Goal: Information Seeking & Learning: Learn about a topic

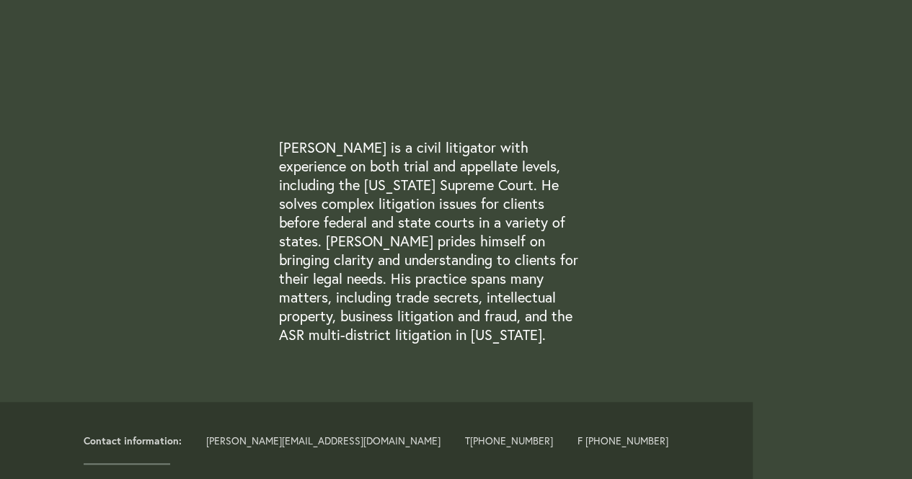
scroll to position [360, 0]
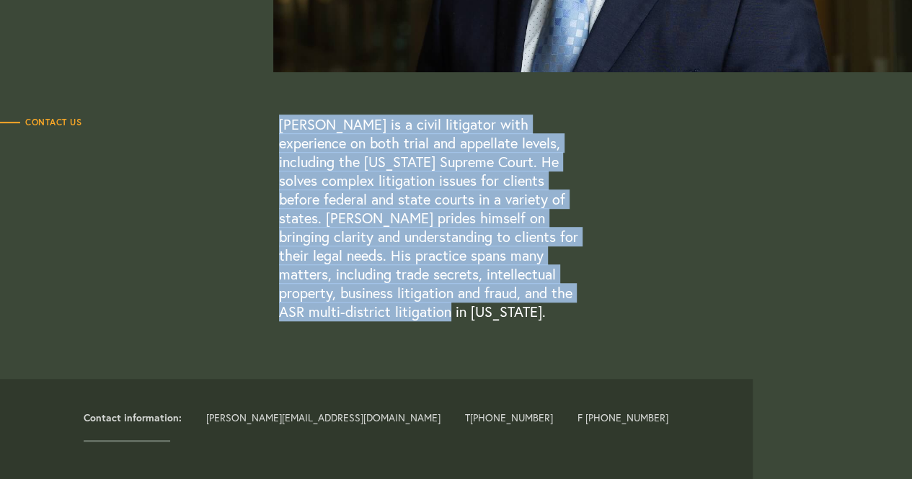
drag, startPoint x: 276, startPoint y: 128, endPoint x: 346, endPoint y: 321, distance: 205.4
click at [346, 321] on div "Contact Us [PERSON_NAME] is a civil litigator with experience on both trial and…" at bounding box center [418, 218] width 836 height 206
click at [346, 321] on p "[PERSON_NAME] is a civil litigator with experience on both trial and appellate …" at bounding box center [432, 218] width 306 height 206
drag, startPoint x: 340, startPoint y: 316, endPoint x: 277, endPoint y: 128, distance: 198.5
click at [277, 128] on div "Contact Us [PERSON_NAME] is a civil litigator with experience on both trial and…" at bounding box center [418, 218] width 836 height 206
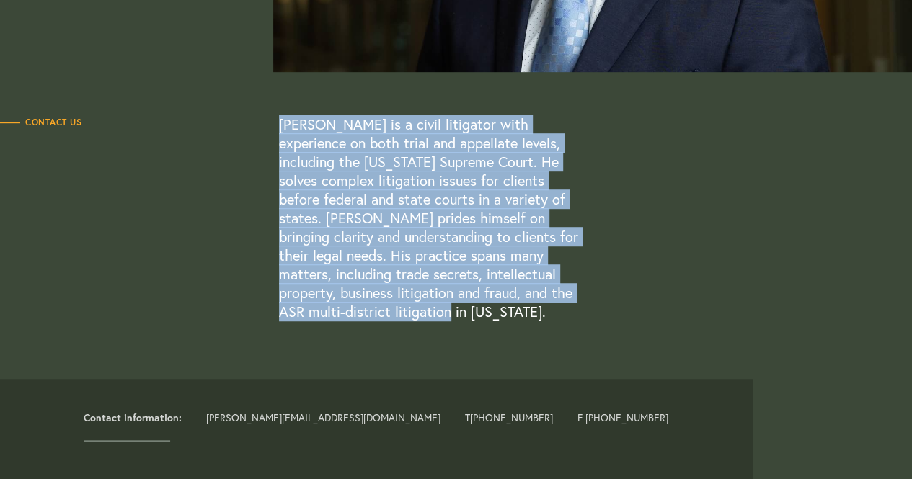
click at [277, 128] on div "Contact Us" at bounding box center [139, 122] width 279 height 14
drag, startPoint x: 280, startPoint y: 120, endPoint x: 334, endPoint y: 313, distance: 200.4
click at [334, 313] on p "[PERSON_NAME] is a civil litigator with experience on both trial and appellate …" at bounding box center [432, 218] width 306 height 206
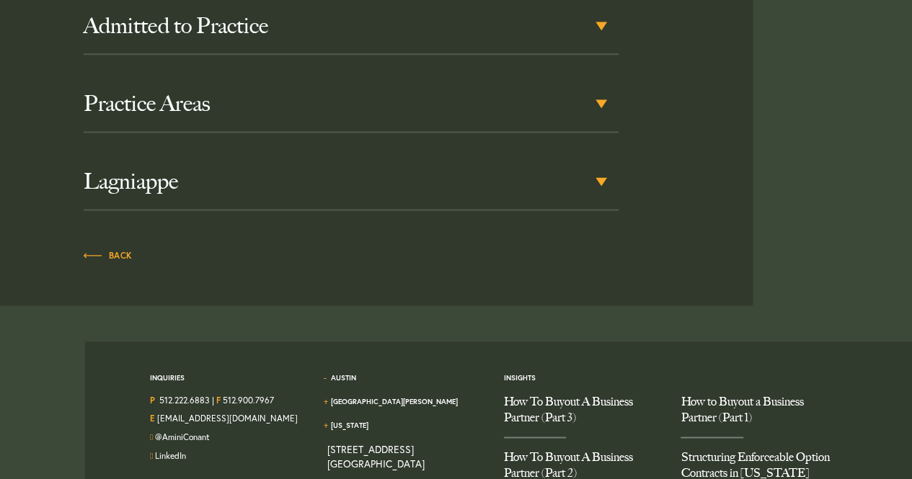
scroll to position [937, 0]
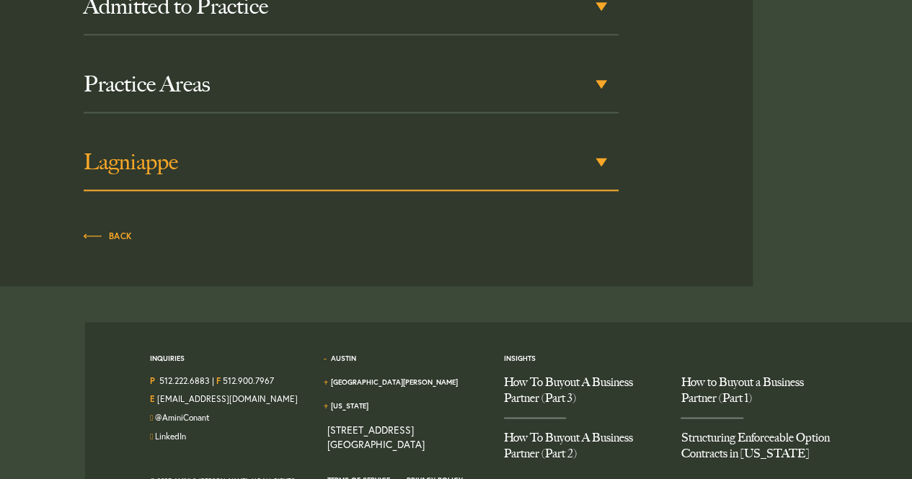
click at [602, 163] on div "Lagniappe" at bounding box center [351, 163] width 535 height 56
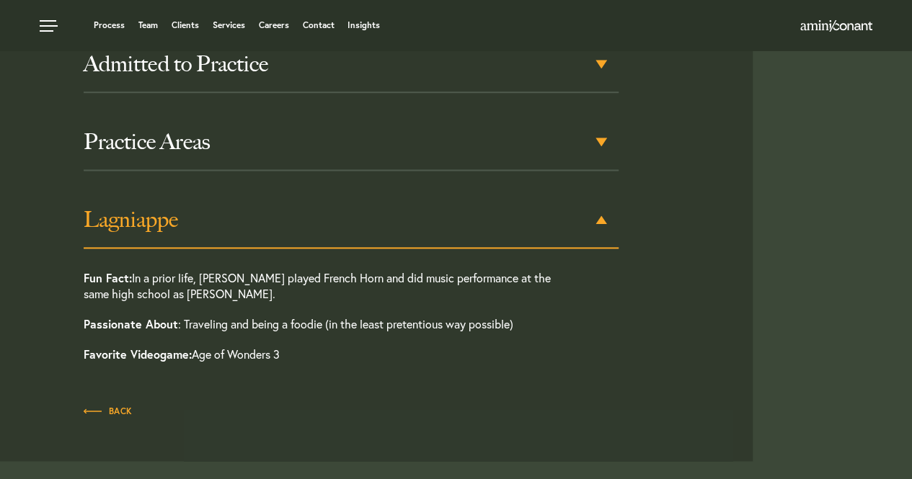
scroll to position [807, 0]
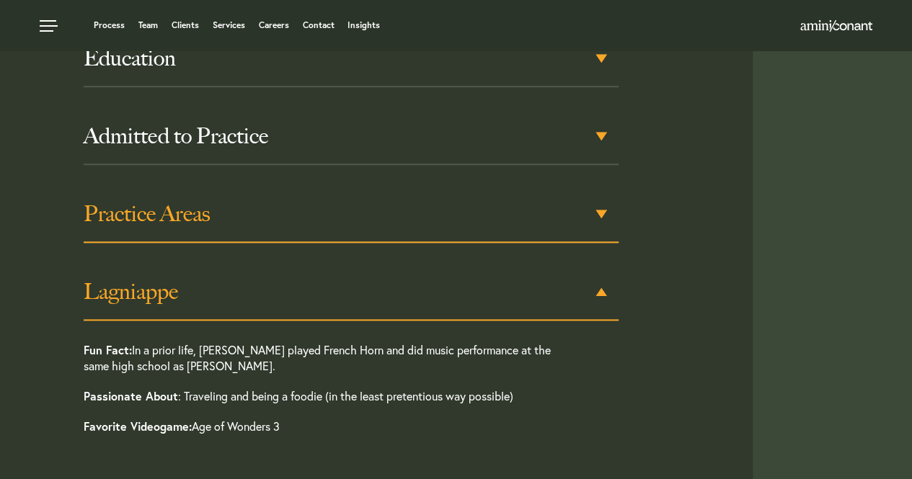
click at [606, 205] on h3 "Practice Areas" at bounding box center [351, 214] width 535 height 26
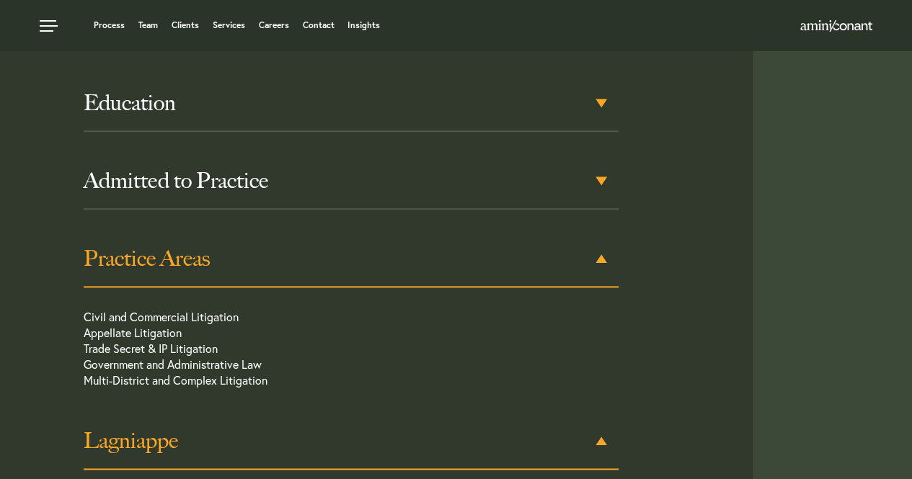
scroll to position [729, 0]
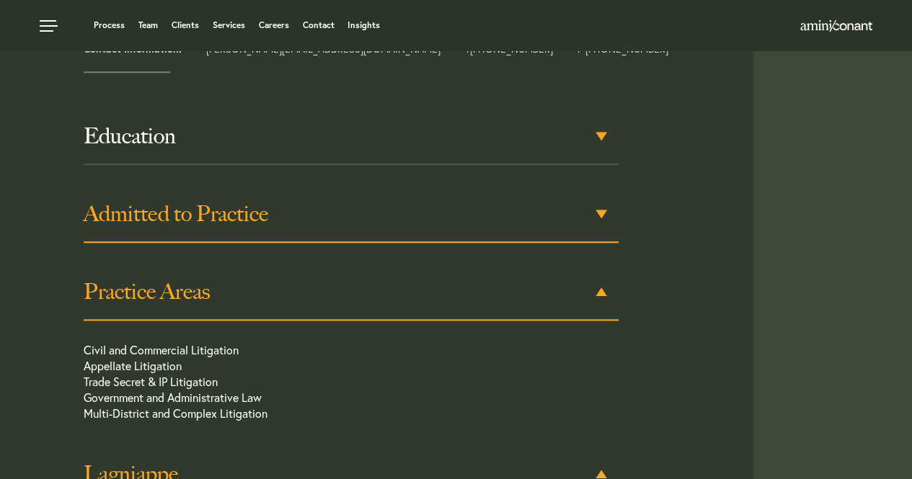
click at [591, 214] on h3 "Admitted to Practice" at bounding box center [351, 214] width 535 height 26
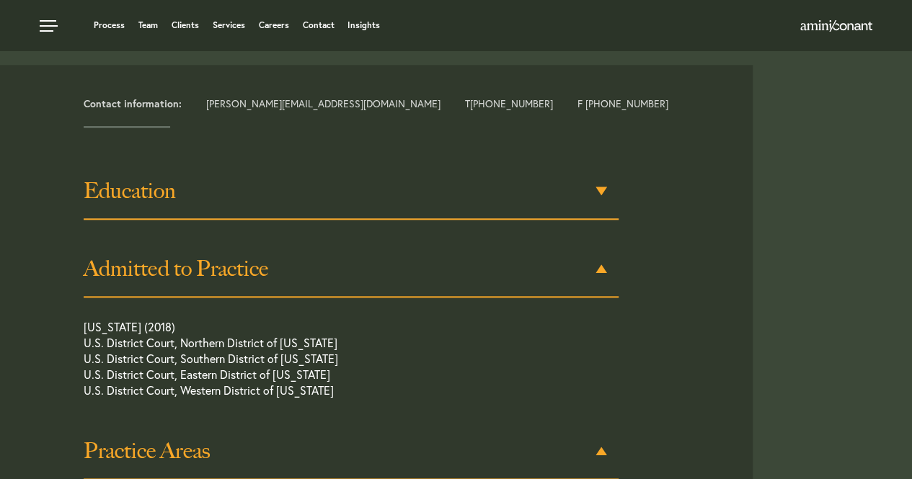
scroll to position [651, 0]
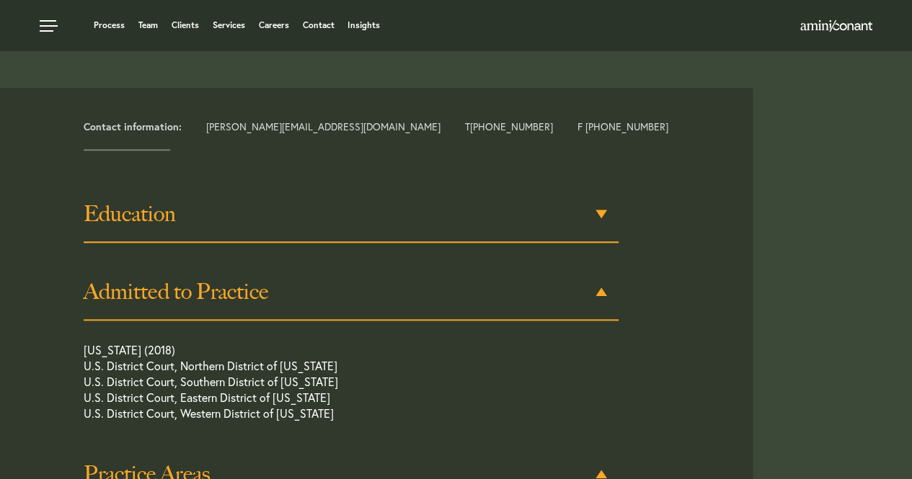
click at [595, 205] on h3 "Education" at bounding box center [351, 214] width 535 height 26
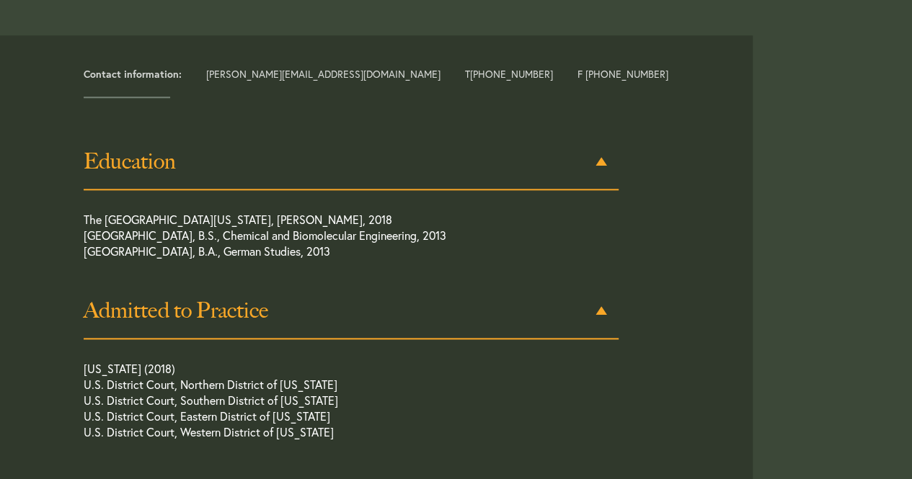
scroll to position [718, 0]
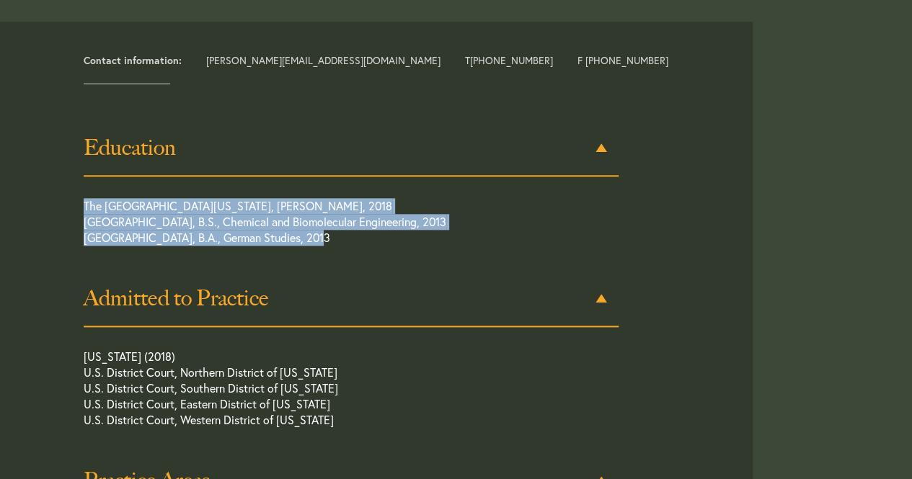
drag, startPoint x: 323, startPoint y: 246, endPoint x: 48, endPoint y: 207, distance: 277.4
click at [48, 207] on div "Education The University of [US_STATE] School of Law, [PERSON_NAME], 2018 [GEOG…" at bounding box center [382, 475] width 742 height 711
click at [37, 228] on div "Education The University of [US_STATE] School of Law, [PERSON_NAME], 2018 [GEOG…" at bounding box center [382, 475] width 742 height 711
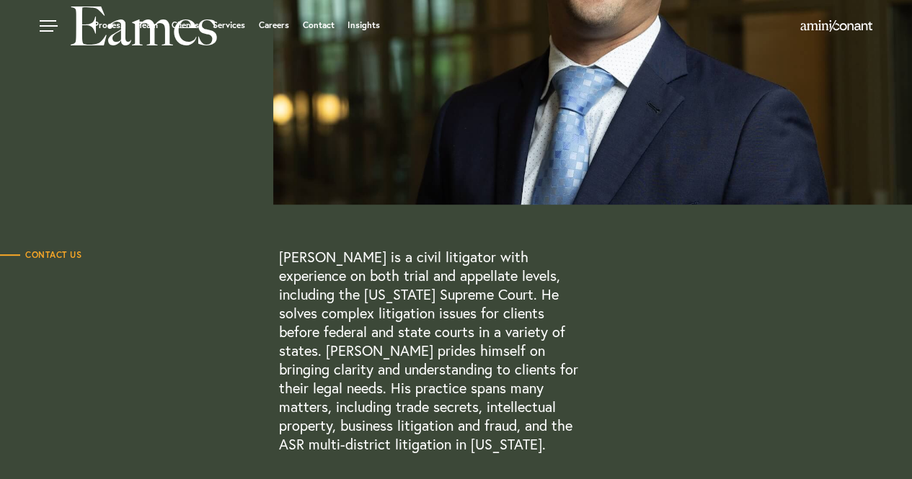
scroll to position [0, 0]
